Goal: Transaction & Acquisition: Purchase product/service

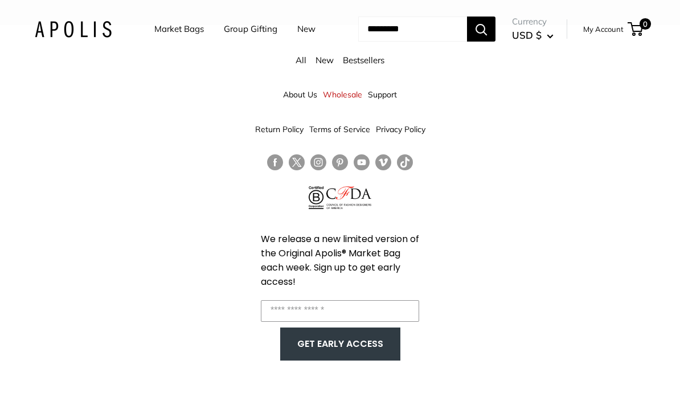
click at [162, 26] on link "Market Bags" at bounding box center [179, 29] width 50 height 16
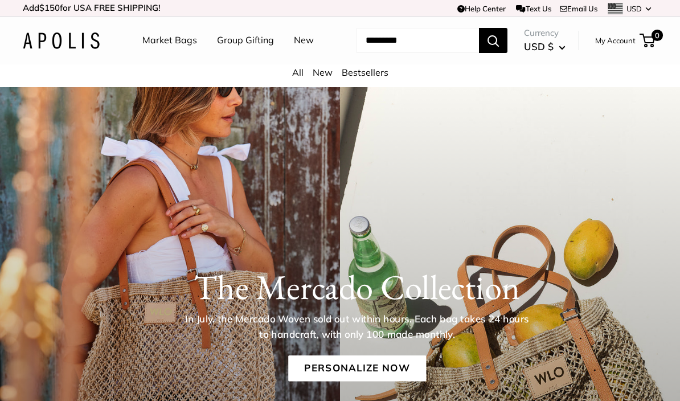
click at [297, 78] on link "All" at bounding box center [297, 72] width 11 height 11
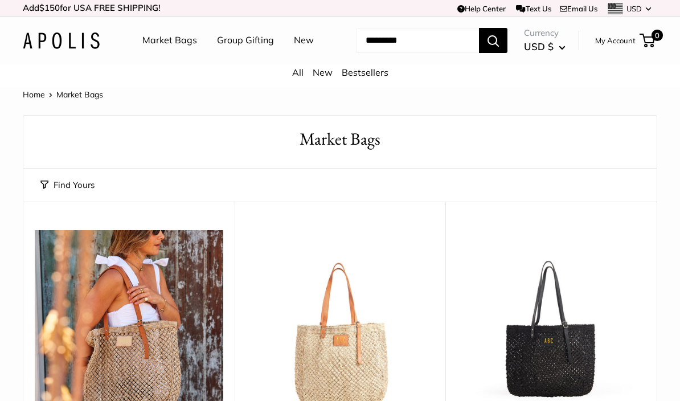
click at [326, 78] on link "New" at bounding box center [323, 72] width 20 height 11
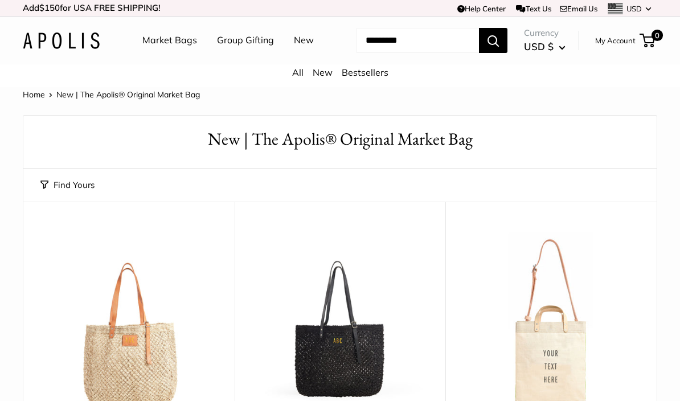
click at [361, 78] on link "Bestsellers" at bounding box center [365, 72] width 47 height 11
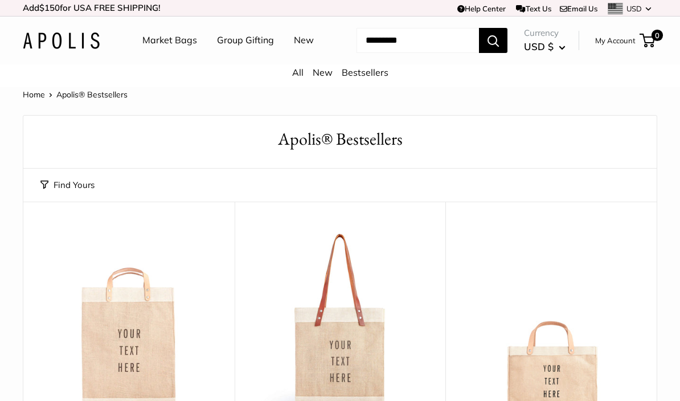
click at [253, 40] on link "Group Gifting" at bounding box center [245, 40] width 57 height 17
click at [299, 78] on link "All" at bounding box center [297, 72] width 11 height 11
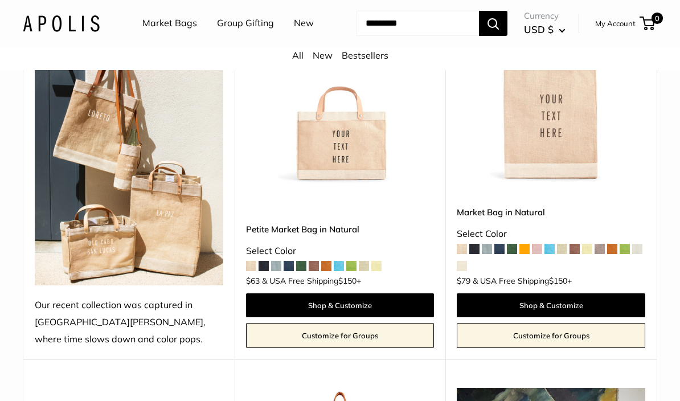
scroll to position [613, 0]
click at [622, 254] on span at bounding box center [625, 249] width 10 height 10
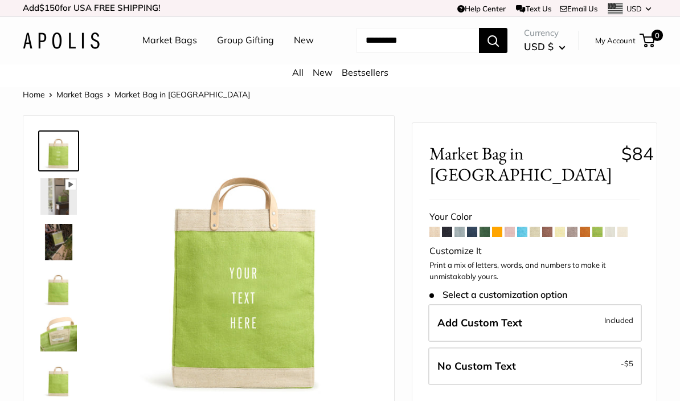
click at [527, 226] on div "Your Color" at bounding box center [535, 217] width 210 height 17
click at [527, 237] on span at bounding box center [522, 232] width 10 height 10
click at [295, 78] on link "All" at bounding box center [297, 72] width 11 height 11
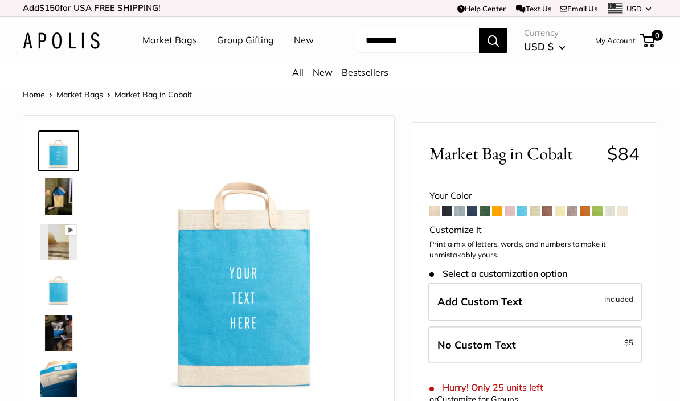
click at [490, 216] on span at bounding box center [485, 211] width 10 height 10
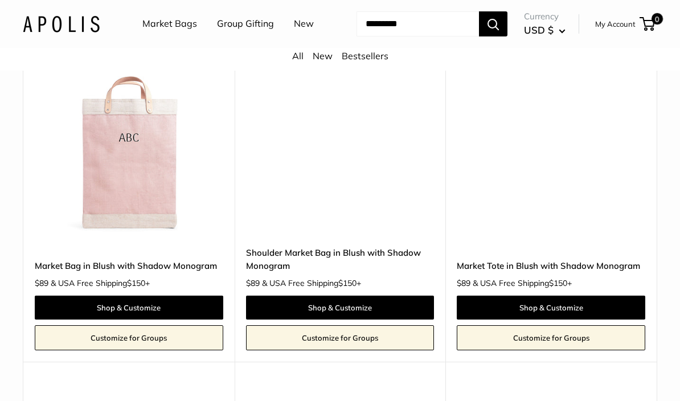
scroll to position [2088, 0]
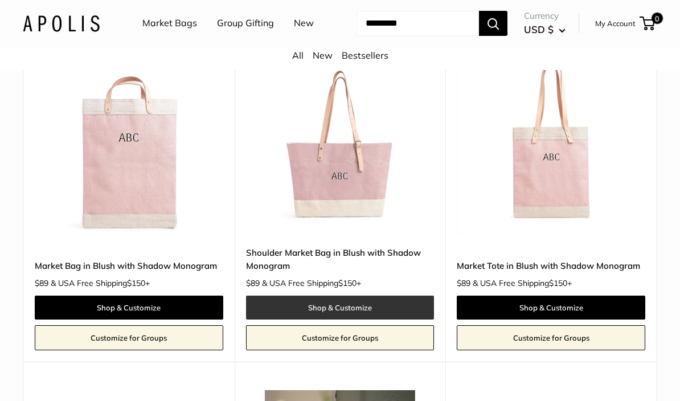
click at [340, 320] on link "Shop & Customize" at bounding box center [340, 308] width 189 height 24
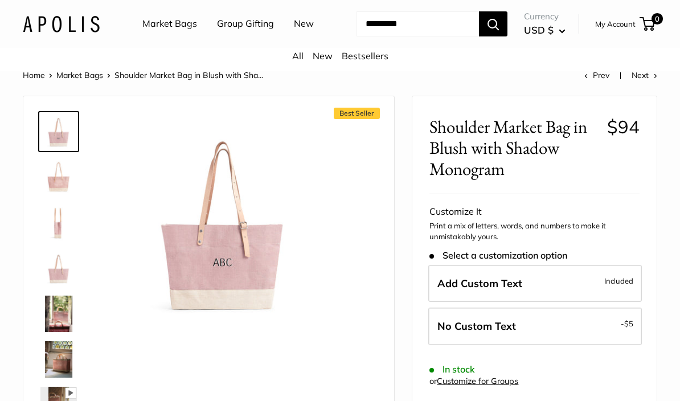
scroll to position [19, 0]
click at [59, 242] on img at bounding box center [58, 223] width 36 height 36
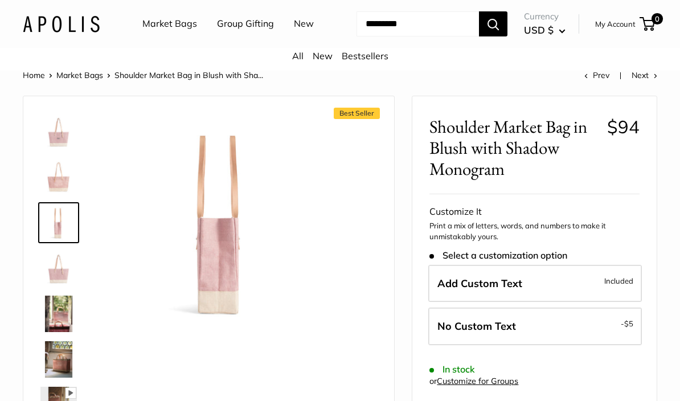
click at [62, 332] on img at bounding box center [58, 314] width 36 height 36
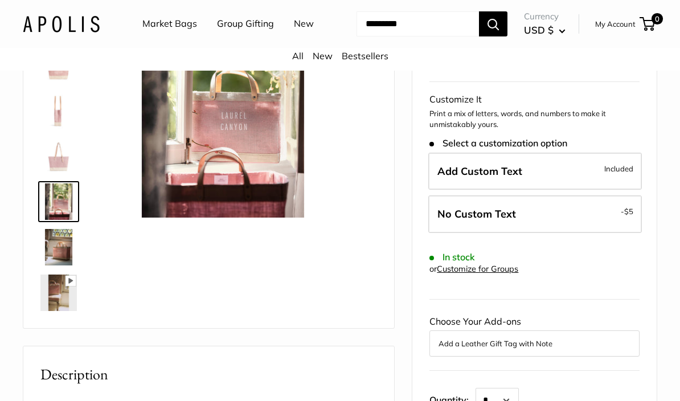
scroll to position [133, 0]
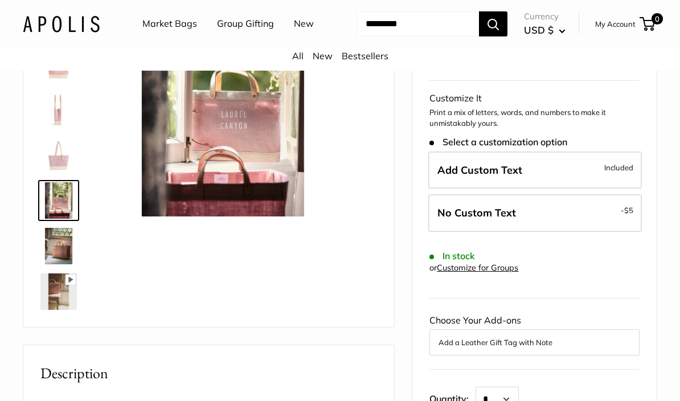
click at [60, 264] on img at bounding box center [58, 246] width 36 height 36
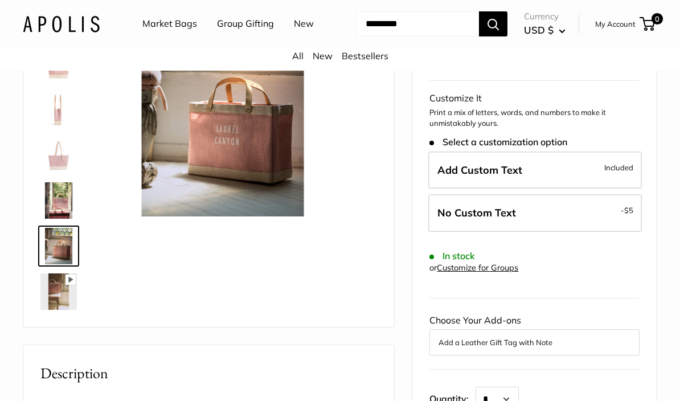
click at [63, 310] on img at bounding box center [58, 292] width 36 height 36
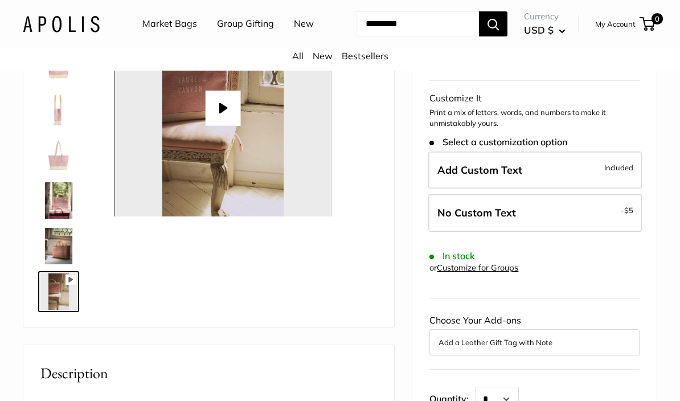
click at [225, 126] on button "Play" at bounding box center [222, 108] width 35 height 35
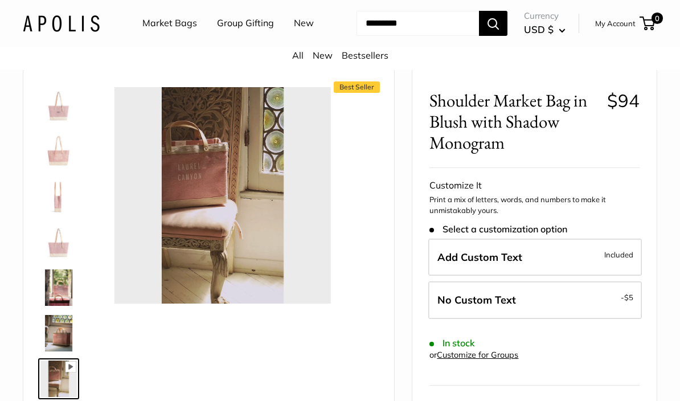
scroll to position [34, 0]
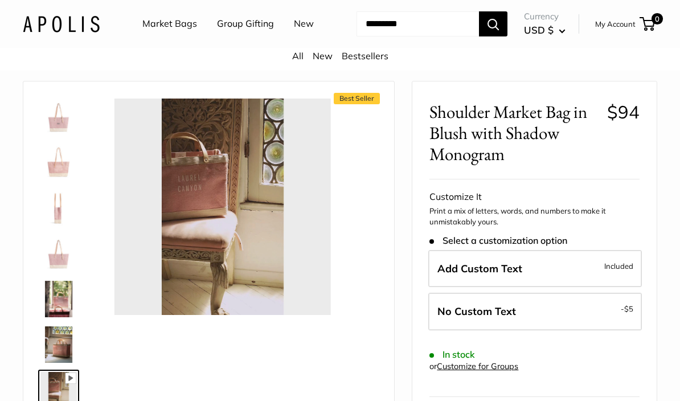
type input "*"
click at [60, 135] on img at bounding box center [58, 117] width 36 height 36
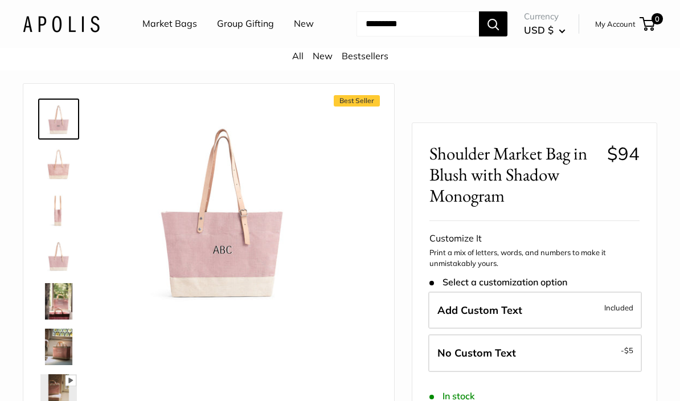
scroll to position [0, 0]
